Goal: Task Accomplishment & Management: Manage account settings

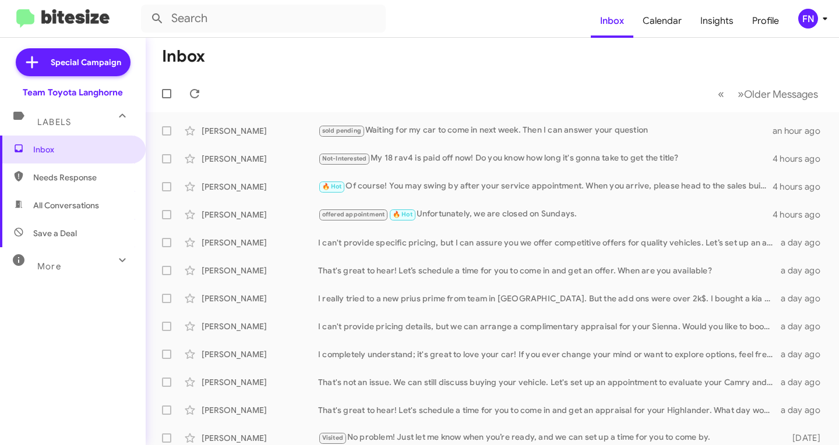
click at [74, 200] on span "All Conversations" at bounding box center [66, 206] width 66 height 12
type input "in:all-conversations"
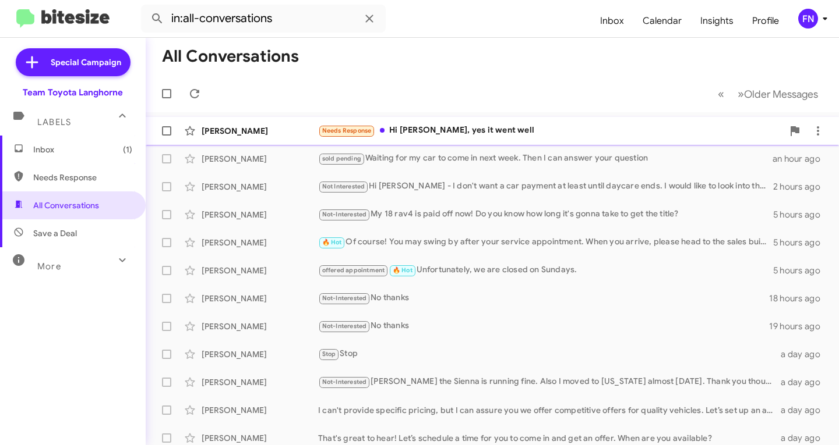
click at [309, 130] on div "[PERSON_NAME]" at bounding box center [259, 131] width 116 height 12
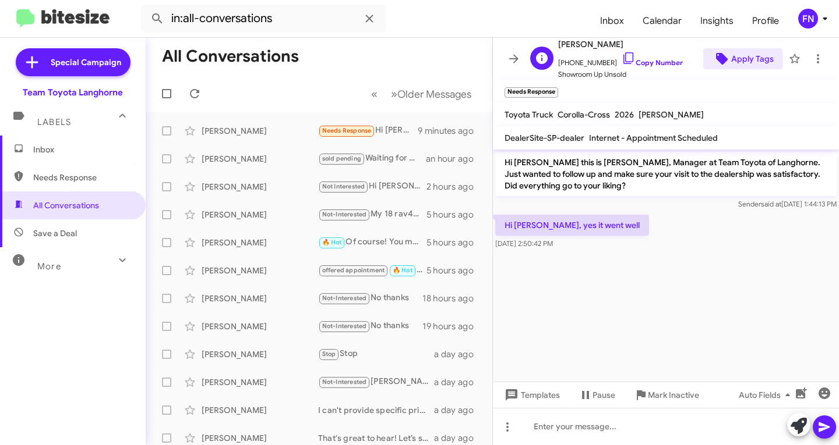
click at [716, 61] on icon at bounding box center [722, 59] width 12 height 12
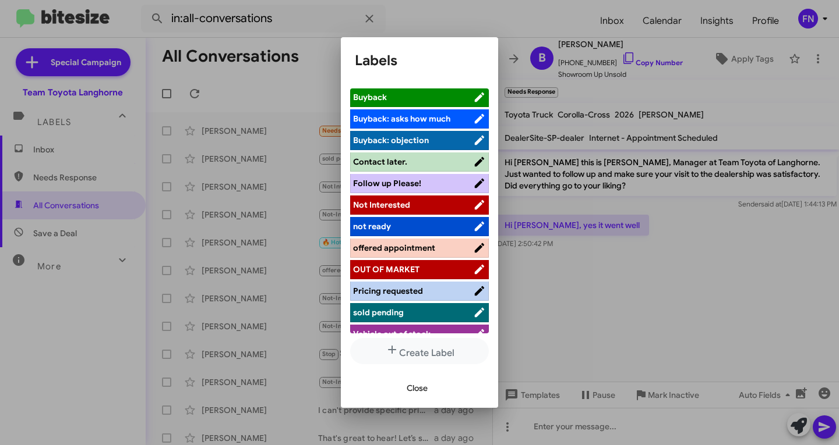
scroll to position [165, 0]
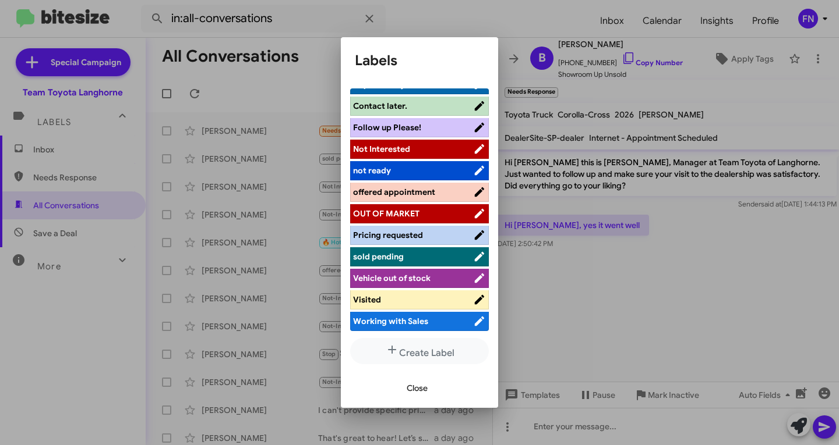
click at [398, 296] on span "Visited" at bounding box center [413, 300] width 120 height 12
drag, startPoint x: 424, startPoint y: 386, endPoint x: 431, endPoint y: 387, distance: 7.0
click at [425, 387] on span "Close" at bounding box center [416, 388] width 21 height 21
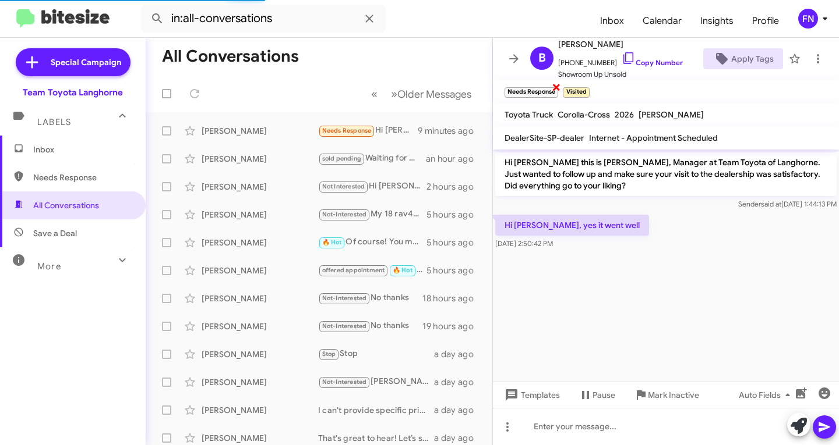
click at [558, 85] on span "×" at bounding box center [555, 87] width 9 height 14
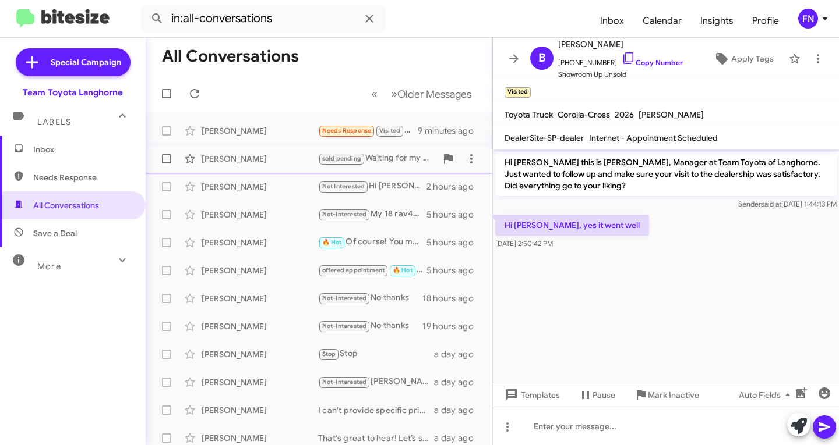
click at [278, 160] on div "[PERSON_NAME]" at bounding box center [259, 159] width 116 height 12
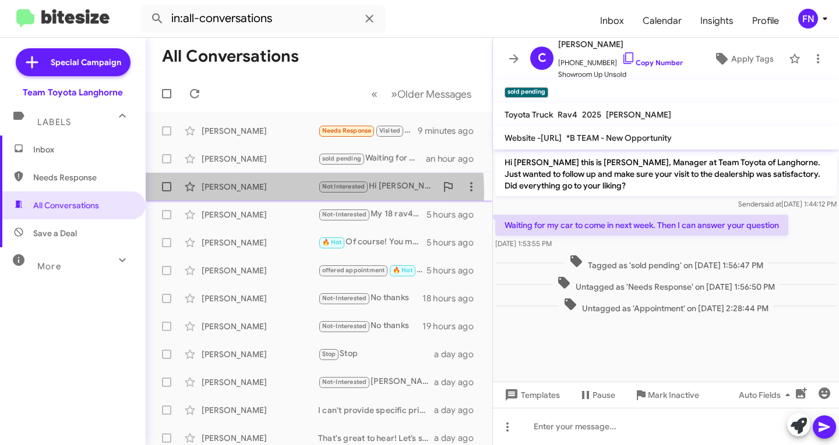
click at [244, 193] on div "[PERSON_NAME] Not Interested Hi [PERSON_NAME] - I don't want a car payment at l…" at bounding box center [319, 186] width 328 height 23
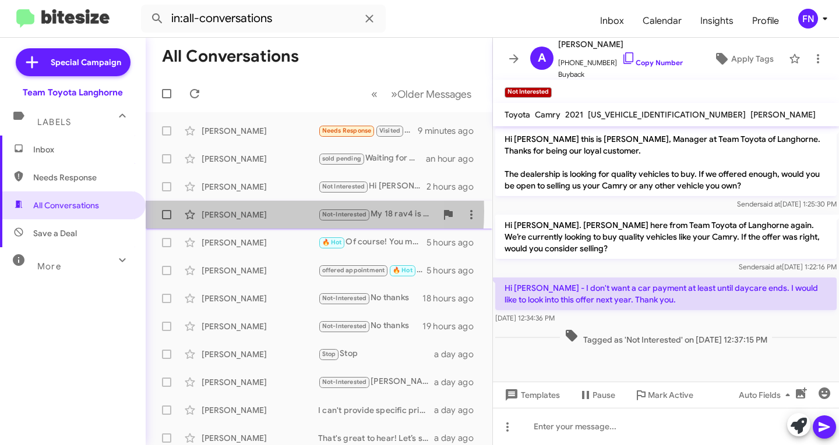
click at [242, 211] on div "[PERSON_NAME]" at bounding box center [259, 215] width 116 height 12
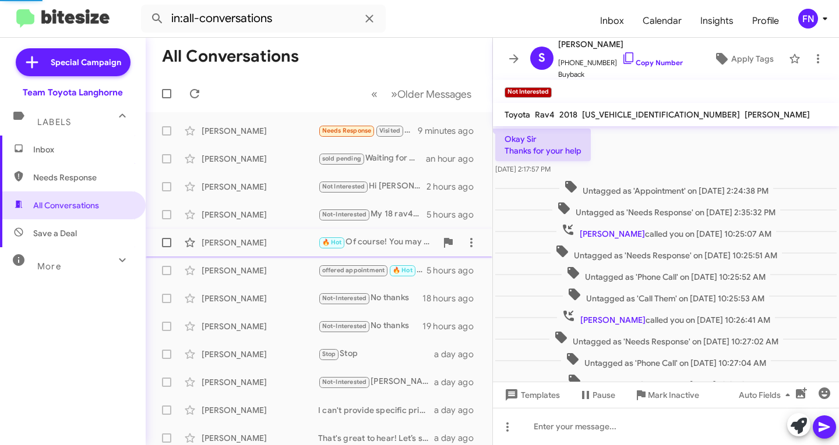
scroll to position [377, 0]
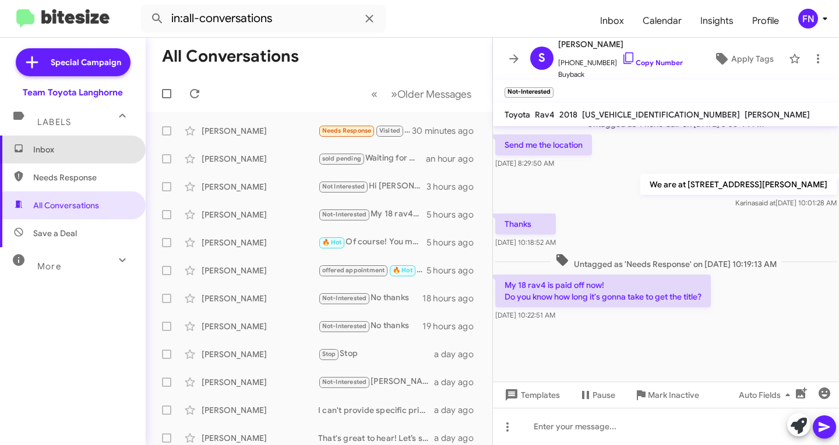
click at [75, 155] on span "Inbox" at bounding box center [73, 150] width 146 height 28
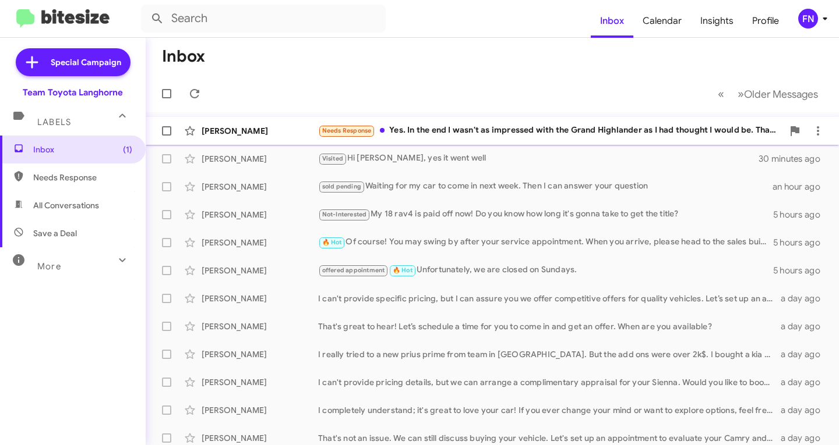
click at [302, 127] on div "[PERSON_NAME]" at bounding box center [259, 131] width 116 height 12
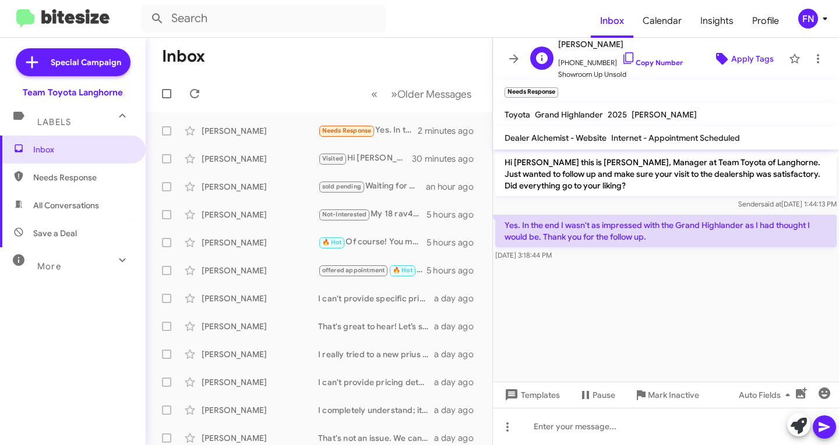
click at [716, 59] on icon at bounding box center [722, 59] width 12 height 12
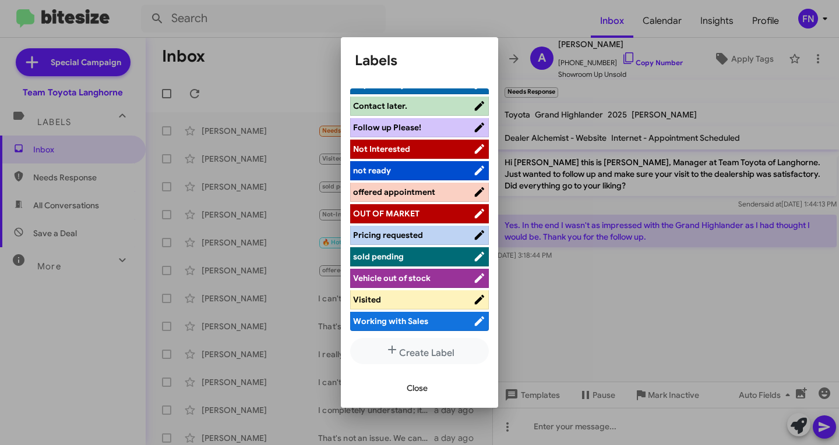
click at [430, 144] on span "Not Interested" at bounding box center [413, 149] width 120 height 12
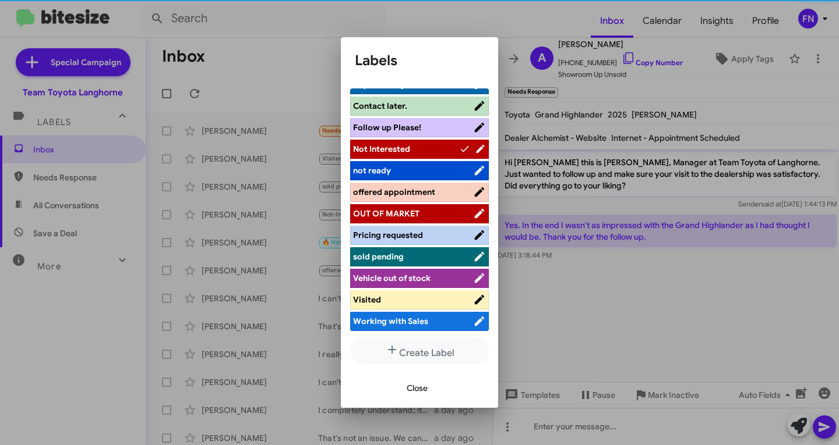
click at [401, 385] on button "Close" at bounding box center [417, 388] width 40 height 21
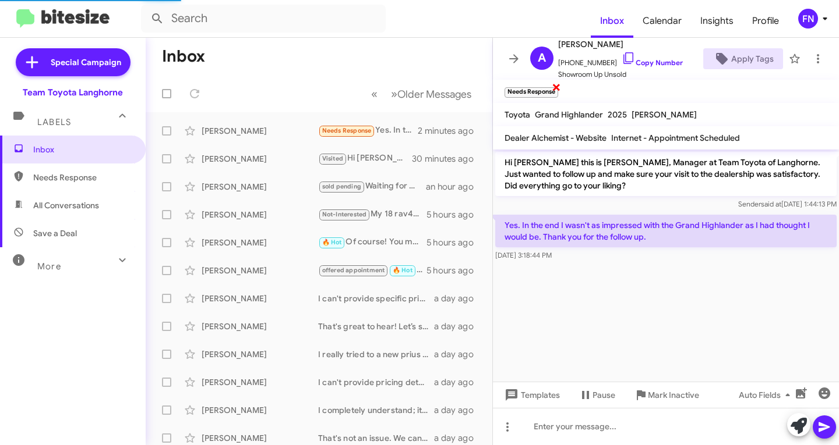
click at [559, 89] on span "×" at bounding box center [555, 87] width 9 height 14
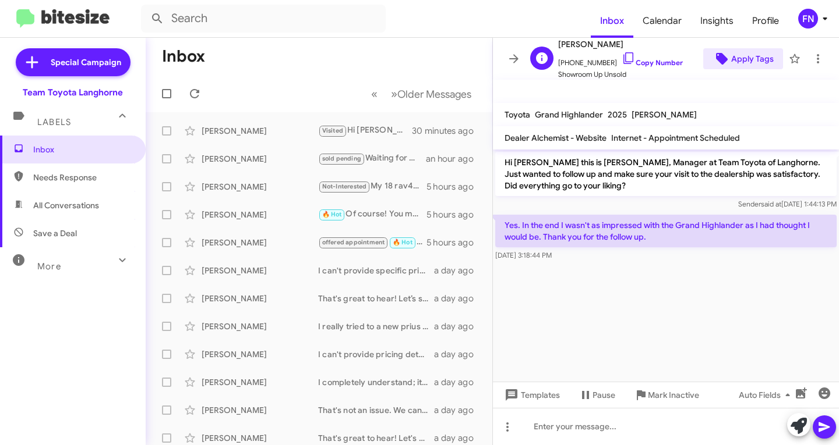
click at [742, 63] on span "Apply Tags" at bounding box center [752, 58] width 43 height 21
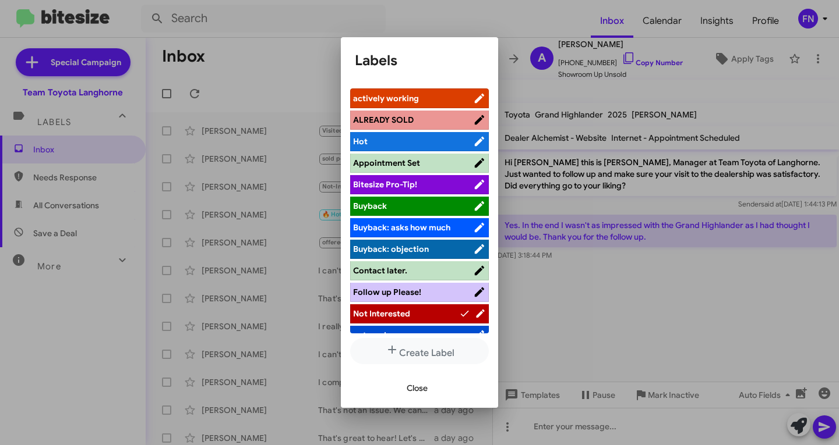
click at [418, 318] on span "Not Interested" at bounding box center [406, 314] width 106 height 12
click at [422, 311] on span "Not Interested" at bounding box center [413, 314] width 120 height 12
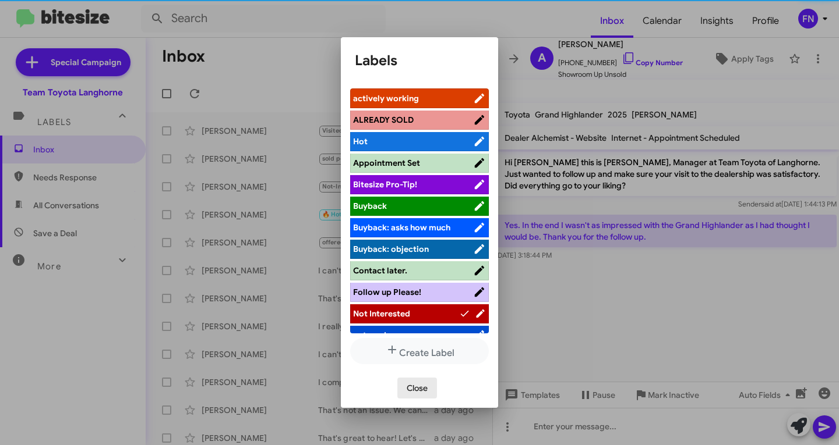
click at [416, 394] on span "Close" at bounding box center [416, 388] width 21 height 21
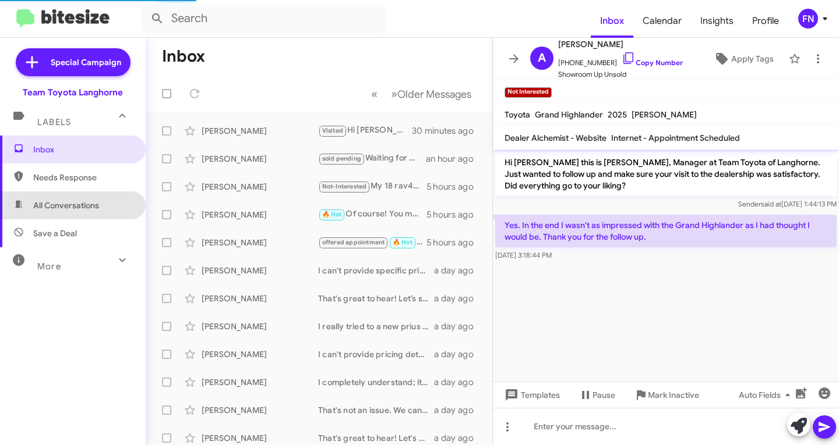
click at [75, 203] on span "All Conversations" at bounding box center [66, 206] width 66 height 12
type input "in:all-conversations"
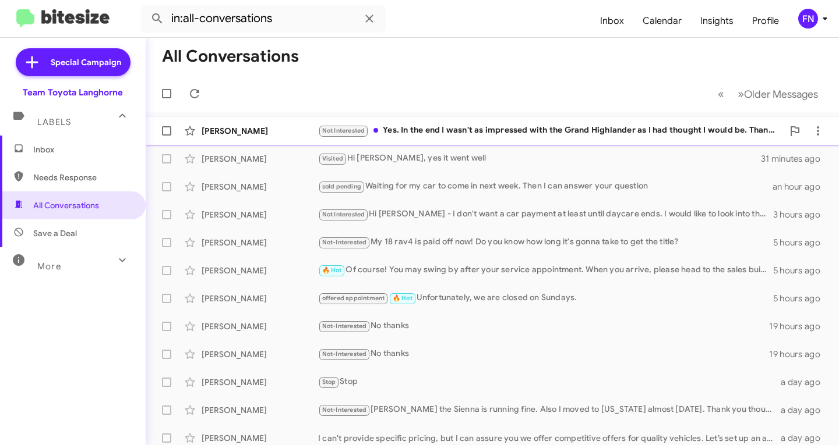
click at [252, 127] on div "[PERSON_NAME]" at bounding box center [259, 131] width 116 height 12
